Goal: Task Accomplishment & Management: Use online tool/utility

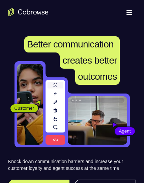
scroll to position [168, 0]
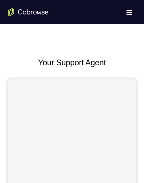
scroll to position [303, 0]
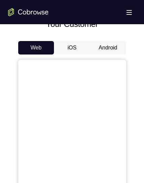
click at [101, 50] on button "Android" at bounding box center [108, 47] width 36 height 13
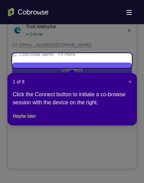
scroll to position [105, 0]
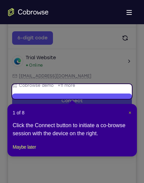
click at [128, 111] on span "×" at bounding box center [129, 112] width 3 height 5
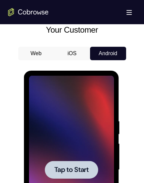
scroll to position [341, 0]
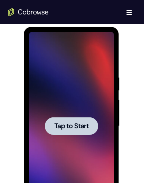
click at [96, 104] on div at bounding box center [71, 126] width 85 height 189
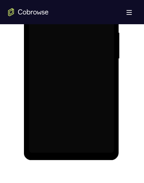
scroll to position [375, 0]
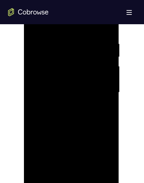
click at [72, 179] on div at bounding box center [71, 92] width 85 height 189
click at [102, 157] on div at bounding box center [71, 92] width 85 height 189
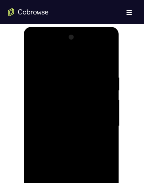
click at [67, 64] on div at bounding box center [71, 126] width 85 height 189
click at [100, 124] on div at bounding box center [71, 126] width 85 height 189
click at [64, 137] on div at bounding box center [71, 126] width 85 height 189
click at [64, 121] on div at bounding box center [71, 126] width 85 height 189
click at [89, 113] on div at bounding box center [71, 126] width 85 height 189
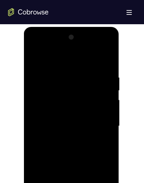
click at [86, 124] on div at bounding box center [71, 126] width 85 height 189
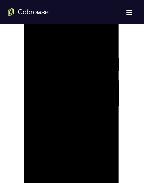
scroll to position [375, 0]
click at [91, 114] on div at bounding box center [71, 92] width 85 height 189
click at [73, 123] on div at bounding box center [71, 92] width 85 height 189
click at [62, 46] on div at bounding box center [71, 92] width 85 height 189
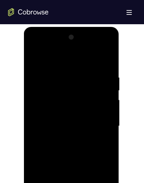
click at [96, 113] on div at bounding box center [71, 126] width 85 height 189
click at [87, 60] on div at bounding box center [71, 126] width 85 height 189
click at [84, 70] on div at bounding box center [71, 126] width 85 height 189
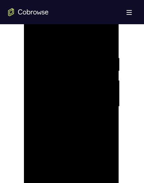
scroll to position [375, 0]
click at [99, 111] on div at bounding box center [71, 92] width 85 height 189
click at [103, 110] on div at bounding box center [71, 92] width 85 height 189
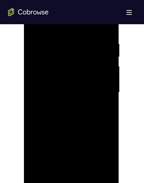
click at [103, 109] on div at bounding box center [71, 92] width 85 height 189
click at [100, 105] on div at bounding box center [71, 92] width 85 height 189
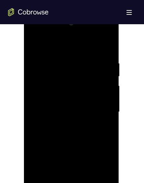
scroll to position [341, 0]
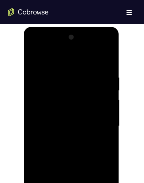
click at [102, 111] on div at bounding box center [71, 126] width 85 height 189
click at [106, 62] on div at bounding box center [71, 126] width 85 height 189
click at [108, 59] on div at bounding box center [71, 126] width 85 height 189
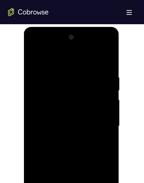
click at [82, 73] on div at bounding box center [71, 126] width 85 height 189
click at [52, 81] on div at bounding box center [71, 126] width 85 height 189
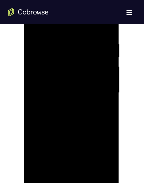
scroll to position [375, 0]
drag, startPoint x: 58, startPoint y: 129, endPoint x: 59, endPoint y: 97, distance: 32.3
click at [59, 97] on div at bounding box center [71, 92] width 85 height 189
drag, startPoint x: 52, startPoint y: 122, endPoint x: 54, endPoint y: 88, distance: 33.7
click at [54, 88] on div at bounding box center [71, 92] width 85 height 189
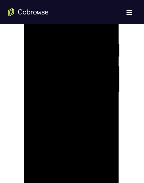
drag, startPoint x: 67, startPoint y: 92, endPoint x: 55, endPoint y: 141, distance: 50.1
click at [55, 141] on div at bounding box center [71, 92] width 85 height 189
click at [89, 170] on div at bounding box center [71, 92] width 85 height 189
click at [73, 126] on div at bounding box center [71, 92] width 85 height 189
click at [92, 91] on div at bounding box center [71, 92] width 85 height 189
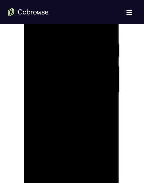
click at [70, 115] on div at bounding box center [71, 92] width 85 height 189
click at [108, 164] on div at bounding box center [71, 92] width 85 height 189
click at [44, 172] on div at bounding box center [71, 92] width 85 height 189
drag, startPoint x: 109, startPoint y: 129, endPoint x: 110, endPoint y: 98, distance: 31.7
click at [110, 98] on div at bounding box center [71, 92] width 85 height 189
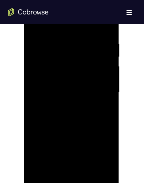
drag, startPoint x: 90, startPoint y: 119, endPoint x: 88, endPoint y: 90, distance: 29.3
click at [88, 90] on div at bounding box center [71, 92] width 85 height 189
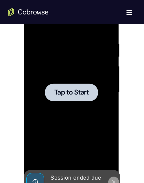
click at [113, 181] on icon at bounding box center [113, 181] width 5 height 5
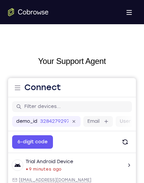
scroll to position [0, 0]
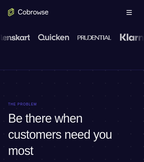
scroll to position [168, 0]
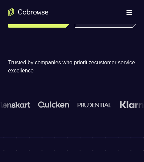
click at [103, 28] on link "Try Online Demo" at bounding box center [105, 19] width 61 height 16
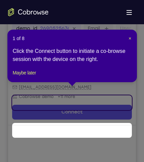
scroll to position [116, 0]
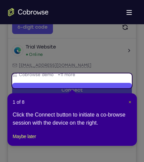
click at [128, 100] on span "×" at bounding box center [129, 101] width 3 height 5
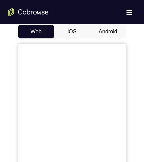
scroll to position [318, 0]
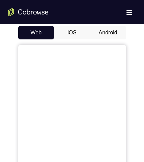
click at [105, 33] on button "Android" at bounding box center [108, 32] width 36 height 13
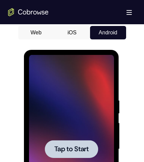
scroll to position [0, 0]
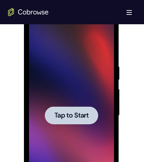
click at [73, 115] on span "Tap to Start" at bounding box center [71, 115] width 34 height 7
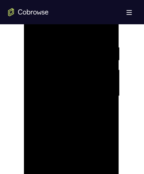
scroll to position [386, 0]
click at [69, 162] on div at bounding box center [71, 82] width 85 height 189
click at [99, 140] on div at bounding box center [71, 82] width 85 height 189
click at [78, 52] on div at bounding box center [71, 115] width 85 height 189
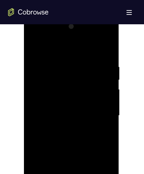
click at [99, 113] on div at bounding box center [71, 115] width 85 height 189
click at [79, 162] on div at bounding box center [71, 82] width 85 height 189
click at [60, 75] on div at bounding box center [71, 82] width 85 height 189
click at [43, 65] on div at bounding box center [71, 82] width 85 height 189
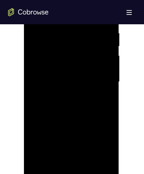
click at [74, 81] on div at bounding box center [71, 82] width 85 height 189
click at [71, 103] on div at bounding box center [71, 82] width 85 height 189
click at [81, 101] on div at bounding box center [71, 82] width 85 height 189
click at [65, 90] on div at bounding box center [71, 82] width 85 height 189
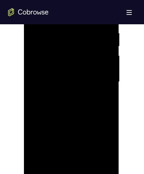
click at [75, 110] on div at bounding box center [71, 82] width 85 height 189
click at [63, 63] on div at bounding box center [71, 115] width 85 height 189
click at [101, 95] on div at bounding box center [71, 115] width 85 height 189
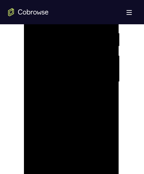
click at [96, 157] on div at bounding box center [71, 82] width 85 height 189
click at [108, 97] on div at bounding box center [71, 82] width 85 height 189
click at [106, 98] on div at bounding box center [71, 115] width 85 height 189
click at [107, 49] on div at bounding box center [71, 115] width 85 height 189
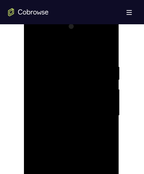
drag, startPoint x: 99, startPoint y: 68, endPoint x: 63, endPoint y: 70, distance: 35.4
click at [63, 70] on div at bounding box center [71, 115] width 85 height 189
click at [48, 62] on div at bounding box center [71, 115] width 85 height 189
click at [104, 51] on div at bounding box center [71, 115] width 85 height 189
click at [93, 62] on div at bounding box center [71, 115] width 85 height 189
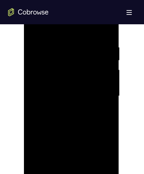
scroll to position [386, 0]
click at [98, 158] on div at bounding box center [71, 82] width 85 height 189
click at [107, 51] on div at bounding box center [71, 115] width 85 height 189
drag, startPoint x: 98, startPoint y: 62, endPoint x: 56, endPoint y: 67, distance: 42.0
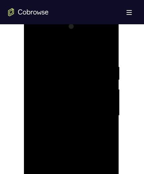
click at [56, 67] on div at bounding box center [71, 115] width 85 height 189
drag, startPoint x: 98, startPoint y: 69, endPoint x: 61, endPoint y: 70, distance: 37.4
click at [60, 70] on div at bounding box center [71, 115] width 85 height 189
drag, startPoint x: 92, startPoint y: 67, endPoint x: 56, endPoint y: 69, distance: 36.4
click at [57, 69] on div at bounding box center [71, 115] width 85 height 189
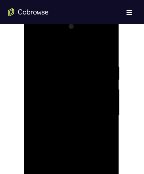
click at [76, 66] on div at bounding box center [71, 115] width 85 height 189
click at [102, 89] on div at bounding box center [71, 82] width 85 height 189
click at [98, 157] on div at bounding box center [71, 82] width 85 height 189
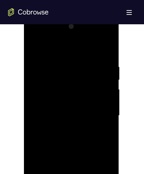
click at [104, 114] on div at bounding box center [71, 115] width 85 height 189
click at [105, 97] on div at bounding box center [71, 115] width 85 height 189
click at [97, 159] on div at bounding box center [71, 82] width 85 height 189
click at [107, 128] on div at bounding box center [71, 82] width 85 height 189
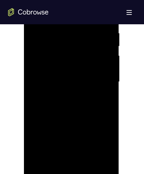
click at [98, 159] on div at bounding box center [71, 82] width 85 height 189
click at [108, 110] on div at bounding box center [71, 82] width 85 height 189
click at [102, 108] on div at bounding box center [71, 115] width 85 height 189
click at [104, 50] on div at bounding box center [71, 115] width 85 height 189
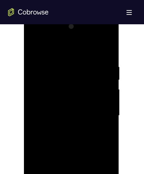
drag, startPoint x: 90, startPoint y: 66, endPoint x: 48, endPoint y: 68, distance: 41.2
click at [48, 68] on div at bounding box center [71, 115] width 85 height 189
drag, startPoint x: 94, startPoint y: 68, endPoint x: 55, endPoint y: 69, distance: 38.4
click at [56, 69] on div at bounding box center [71, 115] width 85 height 189
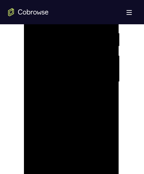
click at [87, 162] on div at bounding box center [71, 82] width 85 height 189
click at [90, 115] on div at bounding box center [71, 82] width 85 height 189
drag, startPoint x: 67, startPoint y: 137, endPoint x: 73, endPoint y: 82, distance: 54.8
click at [73, 82] on div at bounding box center [71, 82] width 85 height 189
click at [47, 162] on div at bounding box center [71, 82] width 85 height 189
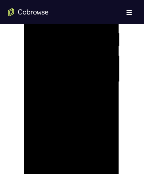
click at [55, 161] on div at bounding box center [71, 82] width 85 height 189
click at [70, 46] on div at bounding box center [71, 115] width 85 height 189
drag, startPoint x: 65, startPoint y: 82, endPoint x: 68, endPoint y: 80, distance: 3.6
click at [68, 80] on div at bounding box center [71, 115] width 85 height 189
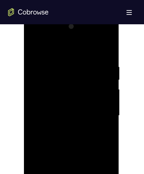
click at [47, 77] on div at bounding box center [71, 115] width 85 height 189
click at [39, 66] on div at bounding box center [71, 115] width 85 height 189
click at [34, 47] on div at bounding box center [71, 115] width 85 height 189
click at [61, 77] on div at bounding box center [71, 115] width 85 height 189
click at [33, 47] on div at bounding box center [71, 115] width 85 height 189
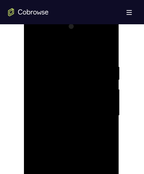
click at [109, 46] on div at bounding box center [71, 115] width 85 height 189
click at [79, 123] on div at bounding box center [71, 115] width 85 height 189
drag, startPoint x: 97, startPoint y: 132, endPoint x: 91, endPoint y: 114, distance: 18.7
click at [91, 114] on div at bounding box center [71, 115] width 85 height 189
click at [109, 158] on div at bounding box center [71, 115] width 85 height 189
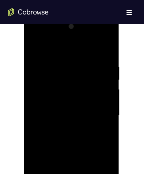
drag, startPoint x: 98, startPoint y: 128, endPoint x: 94, endPoint y: 143, distance: 15.7
click at [94, 143] on div at bounding box center [71, 115] width 85 height 189
drag, startPoint x: 82, startPoint y: 144, endPoint x: 82, endPoint y: 74, distance: 70.0
click at [80, 77] on div at bounding box center [71, 115] width 85 height 189
drag, startPoint x: 94, startPoint y: 132, endPoint x: 91, endPoint y: 87, distance: 45.2
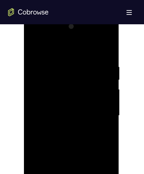
click at [91, 87] on div at bounding box center [71, 115] width 85 height 189
drag, startPoint x: 91, startPoint y: 146, endPoint x: 91, endPoint y: 62, distance: 84.5
click at [90, 63] on div at bounding box center [71, 115] width 85 height 189
drag, startPoint x: 93, startPoint y: 129, endPoint x: 80, endPoint y: 82, distance: 47.7
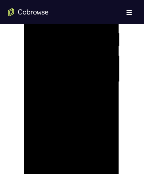
click at [80, 82] on div at bounding box center [71, 82] width 85 height 189
click at [111, 153] on div at bounding box center [71, 82] width 85 height 189
drag, startPoint x: 103, startPoint y: 116, endPoint x: 99, endPoint y: 99, distance: 18.4
click at [99, 99] on div at bounding box center [71, 82] width 85 height 189
click at [108, 150] on div at bounding box center [71, 82] width 85 height 189
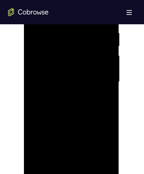
click at [41, 162] on div at bounding box center [71, 82] width 85 height 189
drag, startPoint x: 80, startPoint y: 136, endPoint x: 73, endPoint y: 39, distance: 97.6
click at [74, 41] on div at bounding box center [71, 82] width 85 height 189
drag, startPoint x: 78, startPoint y: 104, endPoint x: 90, endPoint y: 12, distance: 93.3
click at [90, 12] on div at bounding box center [71, 82] width 85 height 189
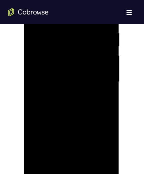
drag, startPoint x: 90, startPoint y: 60, endPoint x: 79, endPoint y: 147, distance: 87.2
click at [79, 147] on div at bounding box center [71, 82] width 85 height 189
drag, startPoint x: 93, startPoint y: 45, endPoint x: 104, endPoint y: 121, distance: 75.8
click at [104, 121] on div at bounding box center [71, 82] width 85 height 189
drag, startPoint x: 83, startPoint y: 57, endPoint x: 76, endPoint y: 128, distance: 70.8
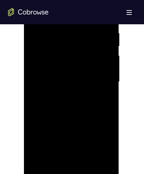
click at [76, 128] on div at bounding box center [71, 82] width 85 height 189
drag, startPoint x: 87, startPoint y: 93, endPoint x: 90, endPoint y: 113, distance: 20.8
click at [87, 115] on div at bounding box center [71, 82] width 85 height 189
click at [107, 72] on div at bounding box center [71, 82] width 85 height 189
click at [108, 72] on div at bounding box center [71, 82] width 85 height 189
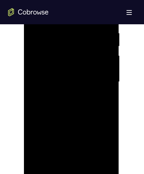
drag, startPoint x: 87, startPoint y: 97, endPoint x: 87, endPoint y: 26, distance: 71.4
click at [87, 26] on div at bounding box center [71, 82] width 85 height 189
drag, startPoint x: 87, startPoint y: 107, endPoint x: 95, endPoint y: 46, distance: 61.5
click at [95, 46] on div at bounding box center [71, 82] width 85 height 189
drag, startPoint x: 84, startPoint y: 131, endPoint x: 83, endPoint y: 41, distance: 90.6
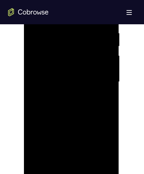
click at [83, 44] on div at bounding box center [71, 82] width 85 height 189
drag, startPoint x: 90, startPoint y: 93, endPoint x: 94, endPoint y: 64, distance: 28.5
click at [94, 65] on div at bounding box center [71, 82] width 85 height 189
click at [71, 162] on div at bounding box center [71, 82] width 85 height 189
drag, startPoint x: 82, startPoint y: 110, endPoint x: 78, endPoint y: 61, distance: 49.0
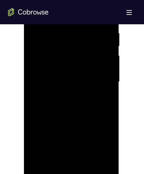
click at [80, 56] on div at bounding box center [71, 82] width 85 height 189
drag, startPoint x: 90, startPoint y: 119, endPoint x: 86, endPoint y: 33, distance: 86.3
click at [87, 39] on div at bounding box center [71, 82] width 85 height 189
click at [108, 139] on div at bounding box center [71, 82] width 85 height 189
click at [96, 42] on div at bounding box center [71, 82] width 85 height 189
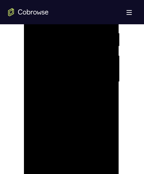
drag, startPoint x: 87, startPoint y: 132, endPoint x: 86, endPoint y: 68, distance: 63.6
click at [87, 64] on div at bounding box center [71, 82] width 85 height 189
click at [109, 139] on div at bounding box center [71, 82] width 85 height 189
click at [77, 72] on div at bounding box center [71, 82] width 85 height 189
click at [109, 122] on div at bounding box center [71, 82] width 85 height 189
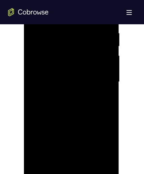
scroll to position [352, 0]
drag, startPoint x: 60, startPoint y: 100, endPoint x: 63, endPoint y: 96, distance: 4.7
click at [61, 103] on div at bounding box center [71, 115] width 85 height 189
click at [54, 53] on div at bounding box center [71, 115] width 85 height 189
drag, startPoint x: 71, startPoint y: 146, endPoint x: 73, endPoint y: 79, distance: 67.7
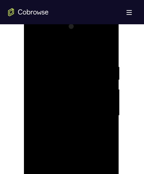
click at [70, 79] on div at bounding box center [71, 115] width 85 height 189
click at [73, 83] on div at bounding box center [71, 115] width 85 height 189
click at [108, 145] on div at bounding box center [71, 115] width 85 height 189
click at [41, 160] on div at bounding box center [71, 82] width 85 height 189
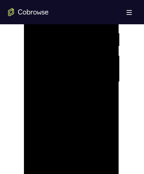
drag, startPoint x: 70, startPoint y: 115, endPoint x: 71, endPoint y: 32, distance: 82.5
click at [71, 34] on div at bounding box center [71, 82] width 85 height 189
